Goal: Download file/media: Obtain a digital file from the website

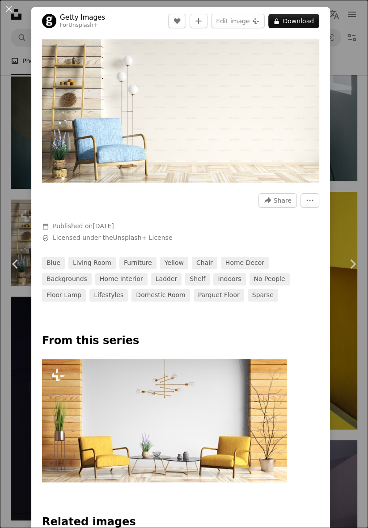
scroll to position [33422, 0]
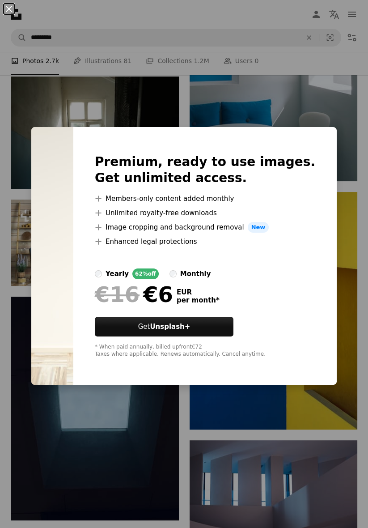
click at [8, 14] on button "An X shape" at bounding box center [9, 9] width 11 height 11
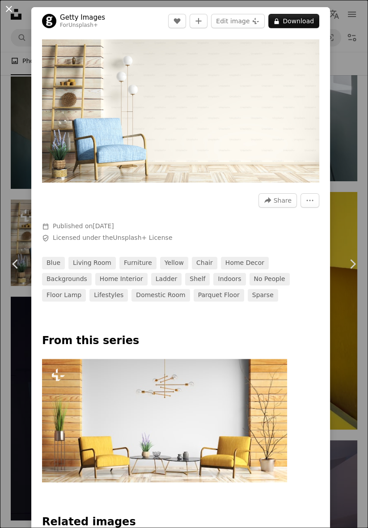
click at [6, 14] on button "An X shape" at bounding box center [9, 9] width 11 height 11
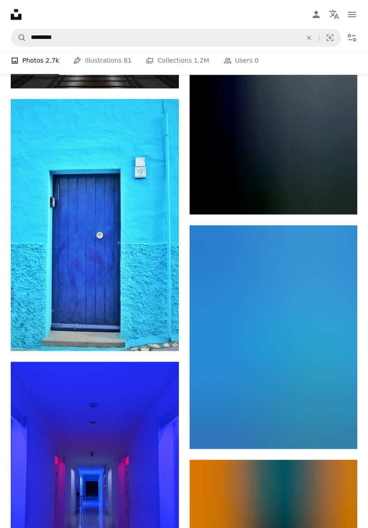
scroll to position [39582, 0]
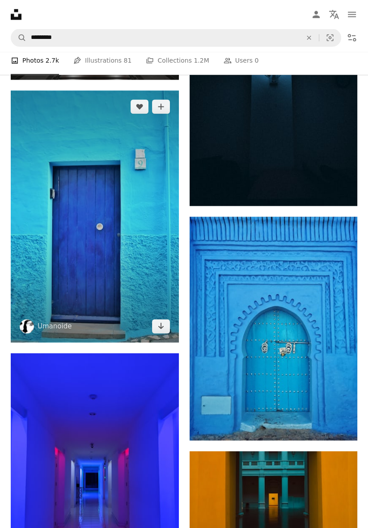
click at [83, 231] on img at bounding box center [95, 216] width 168 height 252
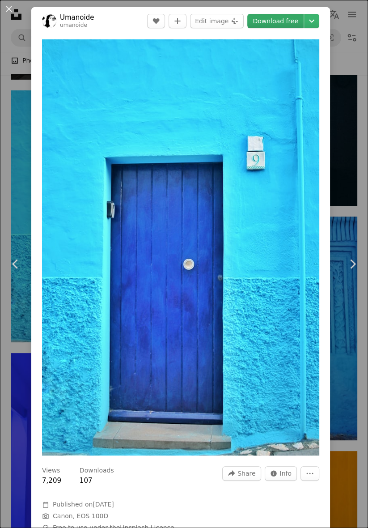
click at [284, 18] on link "Download free" at bounding box center [276, 21] width 56 height 14
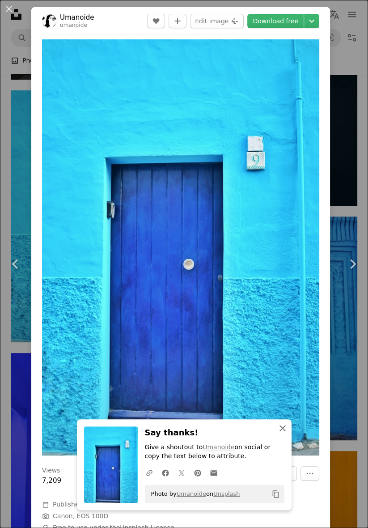
click at [279, 433] on icon "An X shape" at bounding box center [283, 428] width 11 height 11
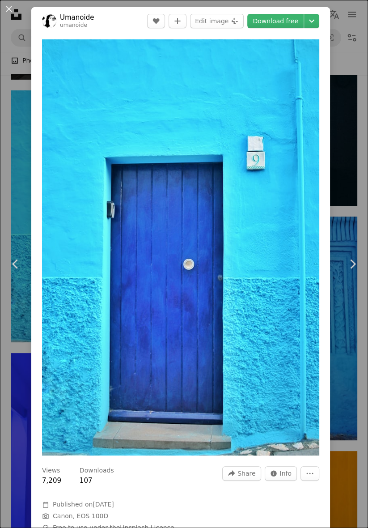
click at [358, 144] on div "An X shape Chevron left Chevron right Umanoide umanoide A heart A plus sign Edi…" at bounding box center [184, 264] width 368 height 528
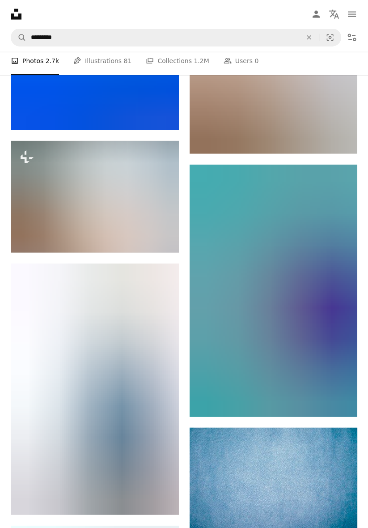
scroll to position [40259, 0]
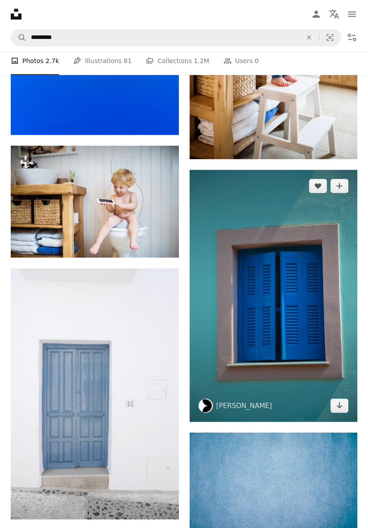
click at [298, 332] on img at bounding box center [274, 296] width 168 height 252
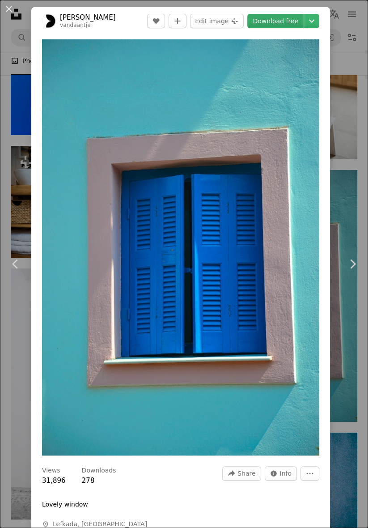
click at [287, 21] on link "Download free" at bounding box center [276, 21] width 56 height 14
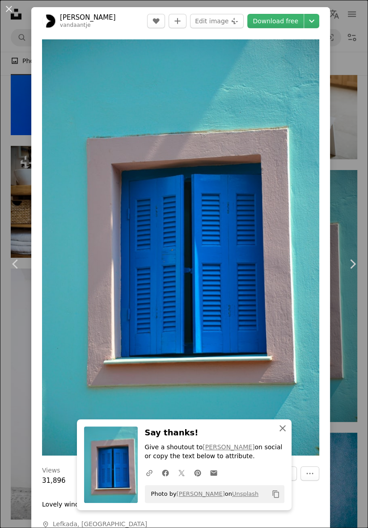
click at [287, 431] on icon "An X shape" at bounding box center [283, 428] width 11 height 11
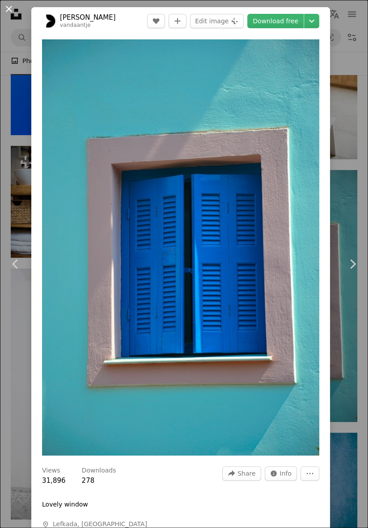
click at [6, 12] on button "An X shape" at bounding box center [9, 9] width 11 height 11
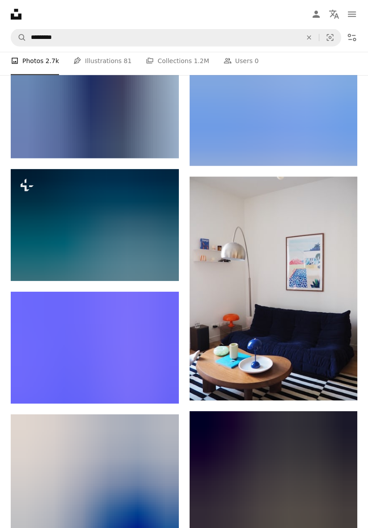
scroll to position [50860, 0]
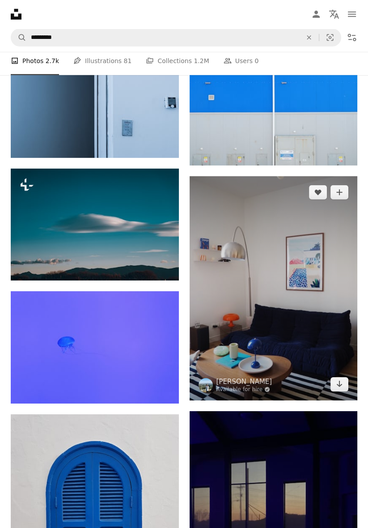
click at [284, 349] on img at bounding box center [274, 288] width 168 height 224
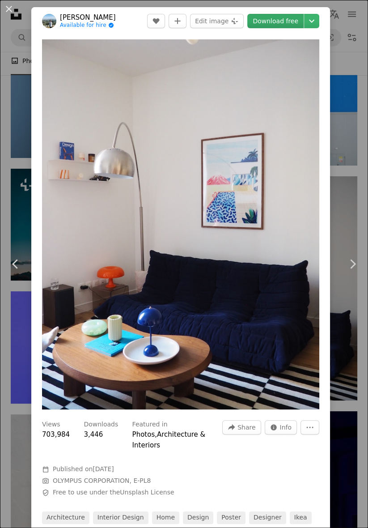
click at [282, 24] on link "Download free" at bounding box center [276, 21] width 56 height 14
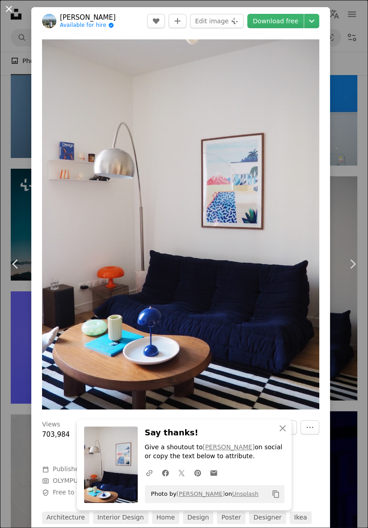
click at [7, 14] on button "An X shape" at bounding box center [9, 9] width 11 height 11
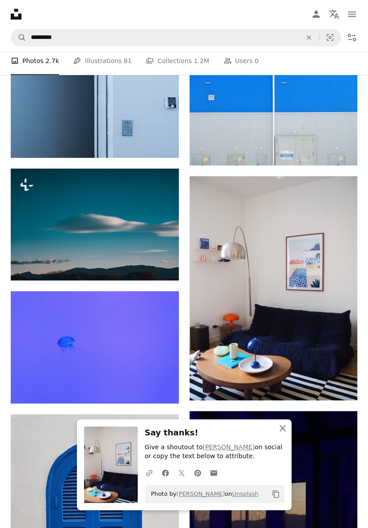
click at [279, 437] on button "An X shape Close" at bounding box center [283, 428] width 18 height 18
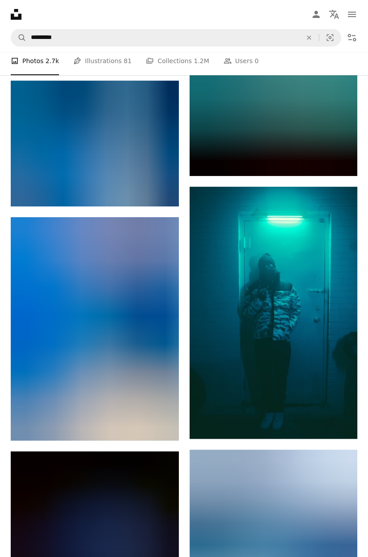
scroll to position [61692, 0]
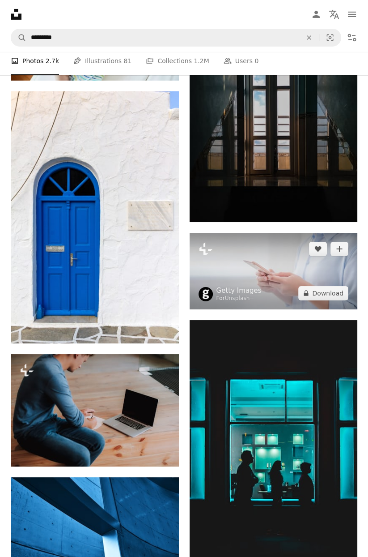
click at [298, 282] on img at bounding box center [274, 271] width 168 height 77
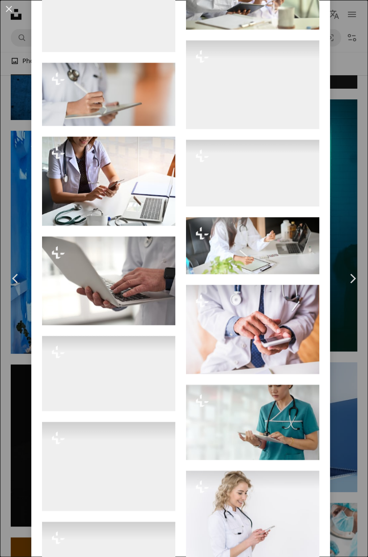
scroll to position [454, 0]
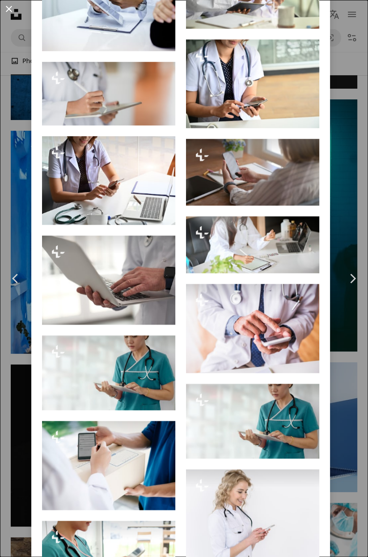
click at [9, 10] on button "An X shape" at bounding box center [9, 9] width 11 height 11
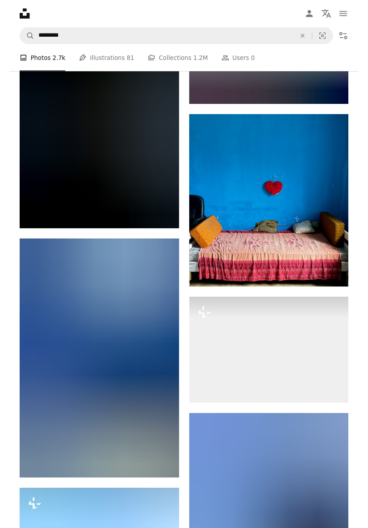
scroll to position [59928, 0]
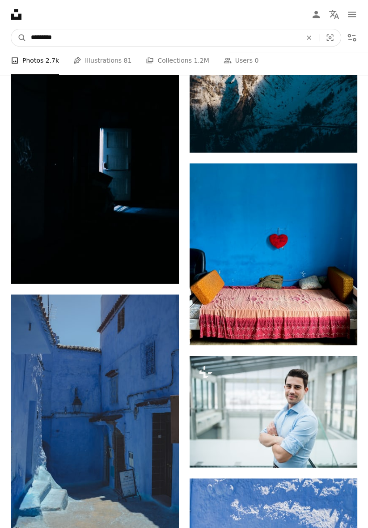
click at [59, 38] on input "*********" at bounding box center [162, 37] width 273 height 17
type input "*"
type input "**********"
click at [11, 29] on button "A magnifying glass" at bounding box center [18, 37] width 15 height 17
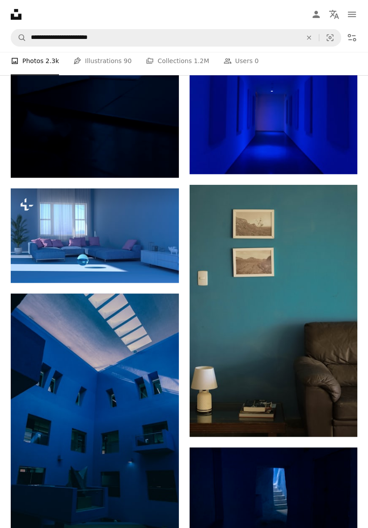
scroll to position [426, 0]
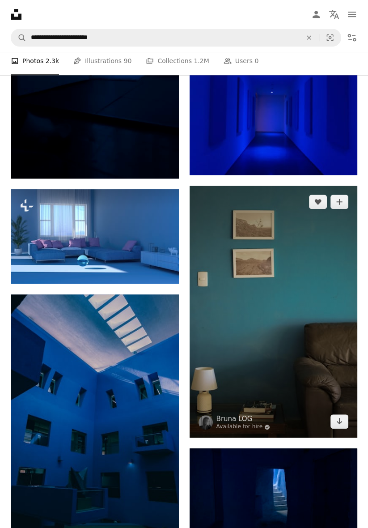
click at [285, 354] on img at bounding box center [274, 312] width 168 height 252
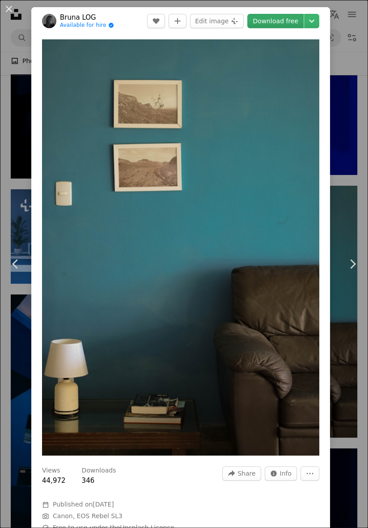
click at [286, 19] on link "Download free" at bounding box center [276, 21] width 56 height 14
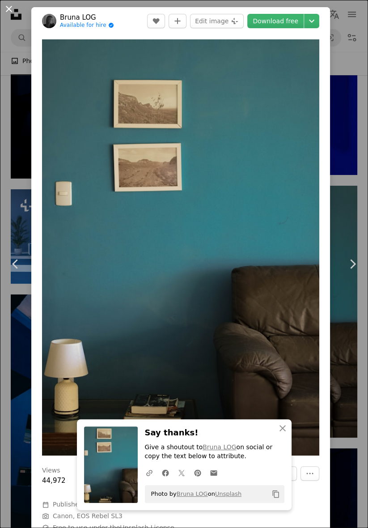
click at [6, 9] on button "An X shape" at bounding box center [9, 9] width 11 height 11
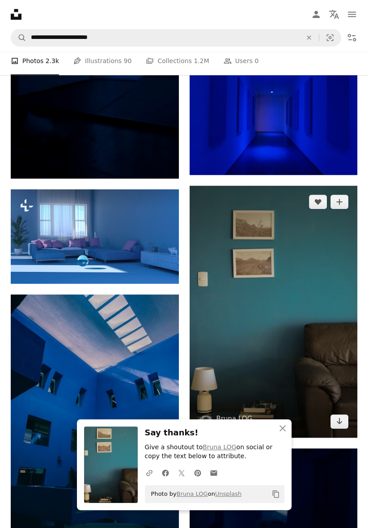
click at [292, 429] on img at bounding box center [274, 312] width 168 height 252
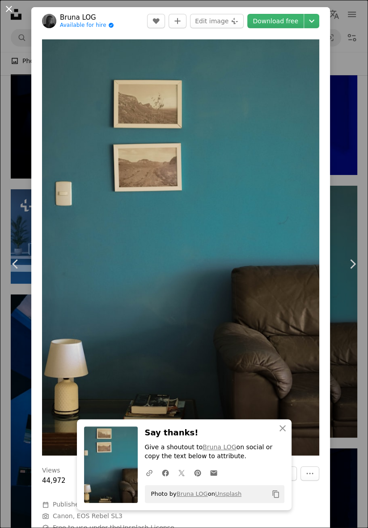
click at [4, 4] on button "An X shape" at bounding box center [9, 9] width 11 height 11
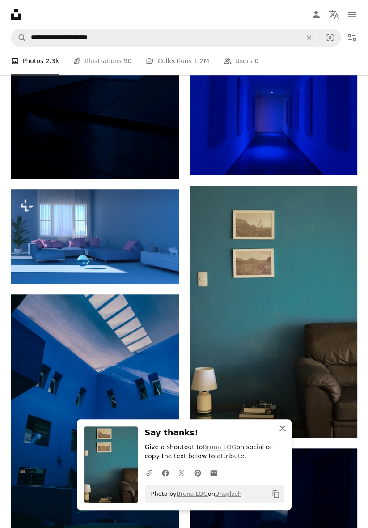
click at [288, 430] on button "An X shape Close" at bounding box center [283, 428] width 18 height 18
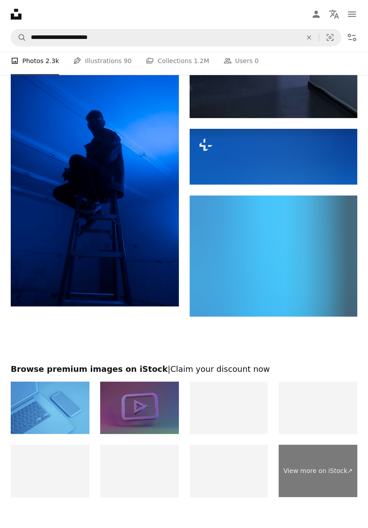
scroll to position [1829, 0]
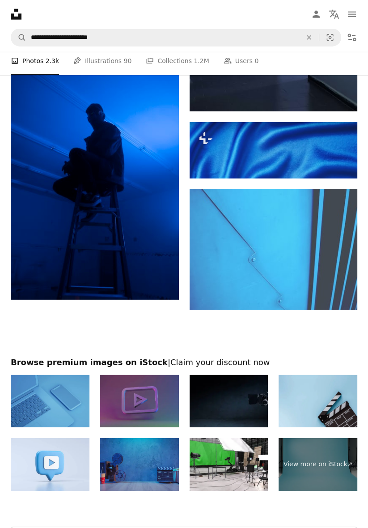
click at [47, 407] on img at bounding box center [50, 401] width 79 height 52
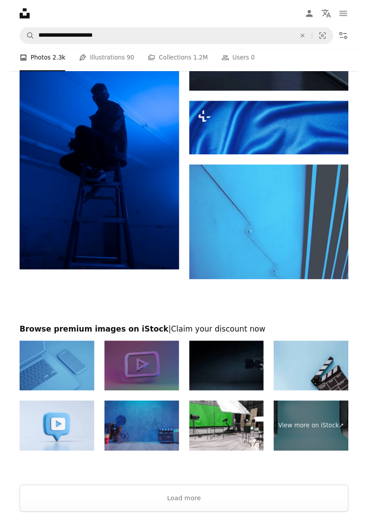
scroll to position [1858, 0]
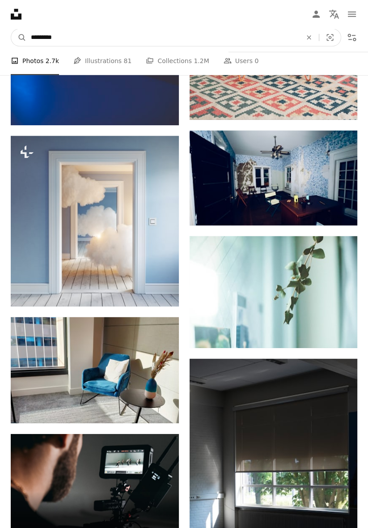
click at [100, 40] on input "*********" at bounding box center [162, 37] width 273 height 17
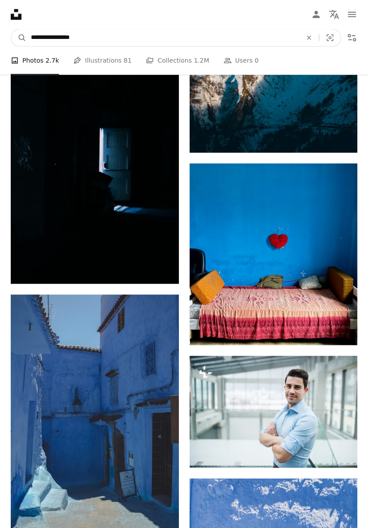
click at [43, 38] on input "**********" at bounding box center [162, 37] width 273 height 17
type input "**********"
click at [11, 29] on button "A magnifying glass" at bounding box center [18, 37] width 15 height 17
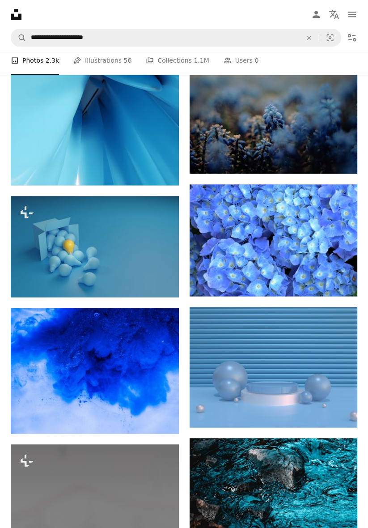
scroll to position [802, 0]
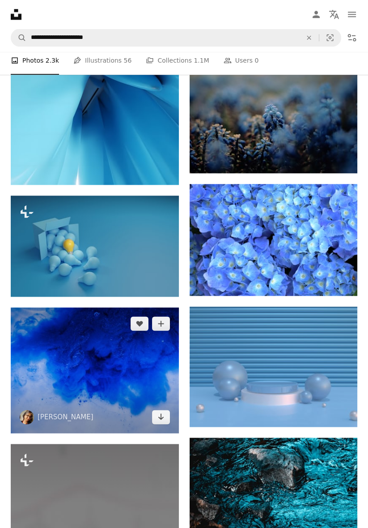
click at [84, 378] on img at bounding box center [95, 370] width 168 height 126
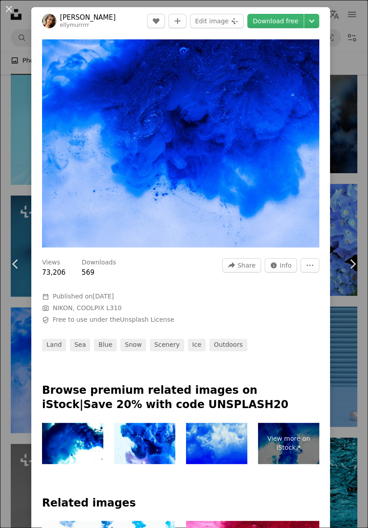
click at [217, 451] on img at bounding box center [216, 443] width 61 height 41
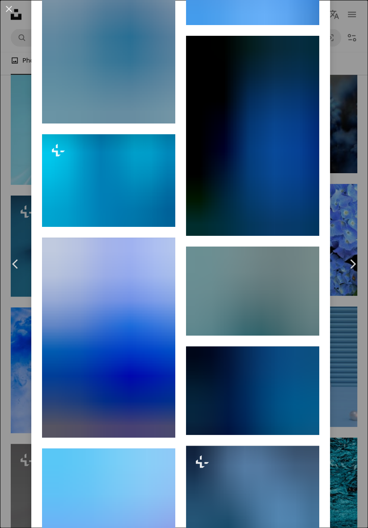
scroll to position [897, 0]
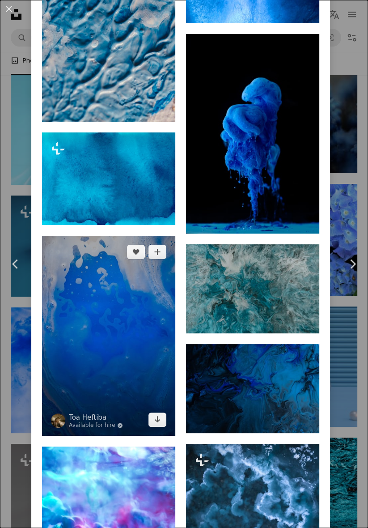
click at [107, 374] on img at bounding box center [108, 336] width 133 height 200
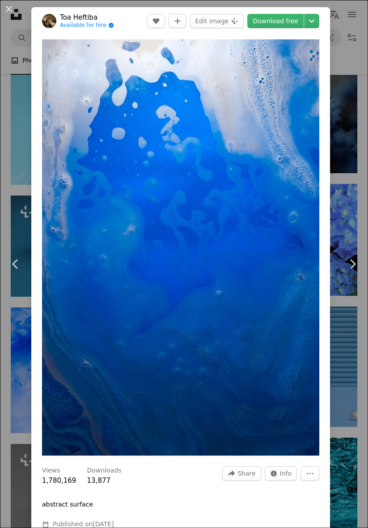
click at [16, 216] on div "An X shape Chevron left Chevron right Toa Heftiba Available for hire A checkmar…" at bounding box center [184, 264] width 368 height 528
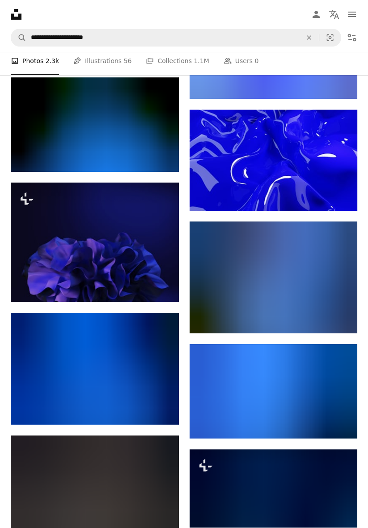
scroll to position [2547, 0]
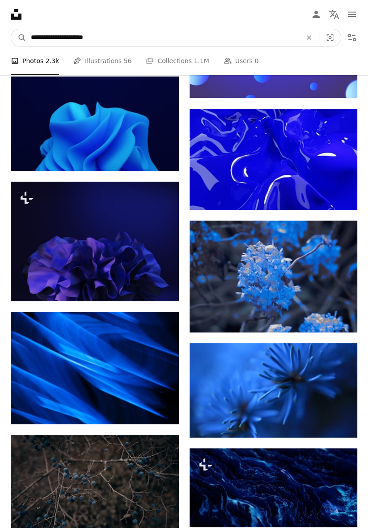
click at [107, 42] on input "**********" at bounding box center [162, 37] width 273 height 17
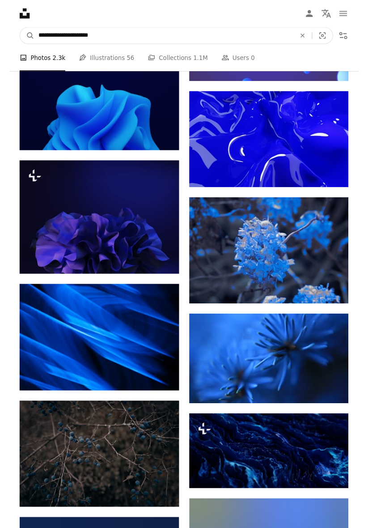
scroll to position [2559, 0]
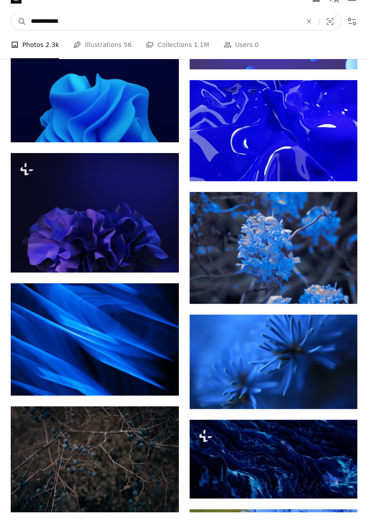
type input "****"
type input "**********"
click at [11, 29] on button "A magnifying glass" at bounding box center [18, 37] width 15 height 17
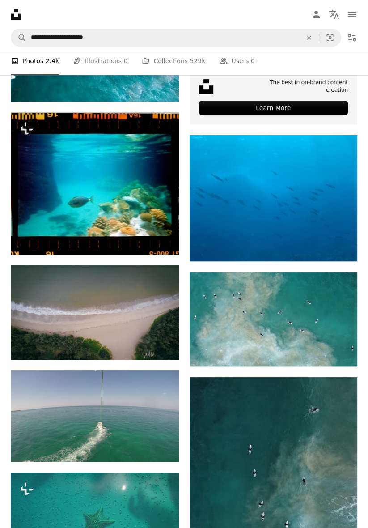
scroll to position [347, 0]
